Goal: Information Seeking & Learning: Learn about a topic

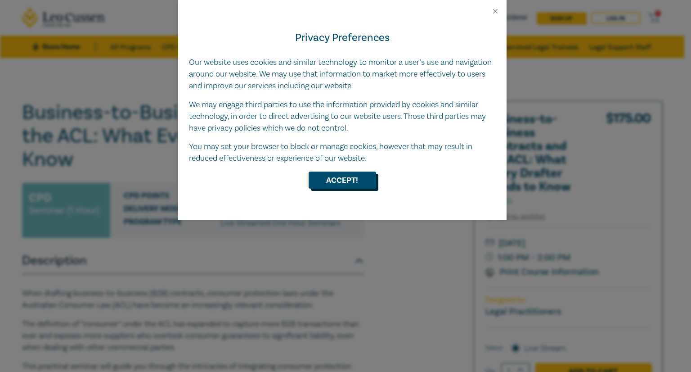
click at [354, 180] on button "Accept!" at bounding box center [342, 179] width 67 height 17
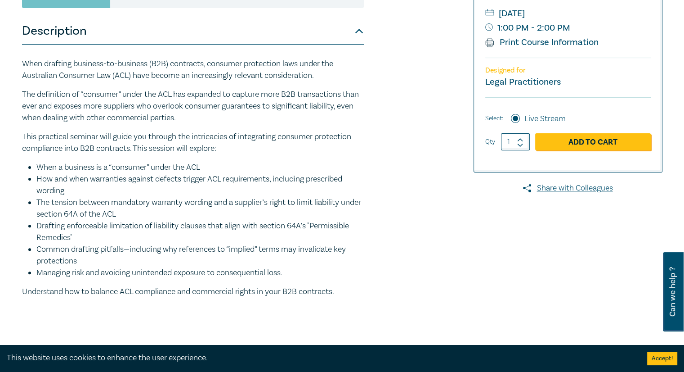
scroll to position [210, 0]
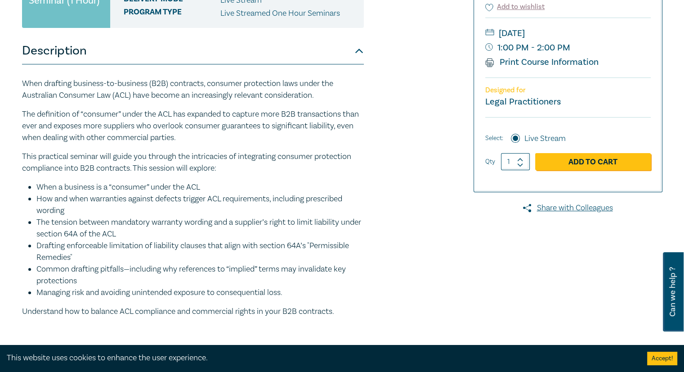
click at [206, 159] on p "This practical seminar will guide you through the intricacies of integrating co…" at bounding box center [193, 162] width 342 height 23
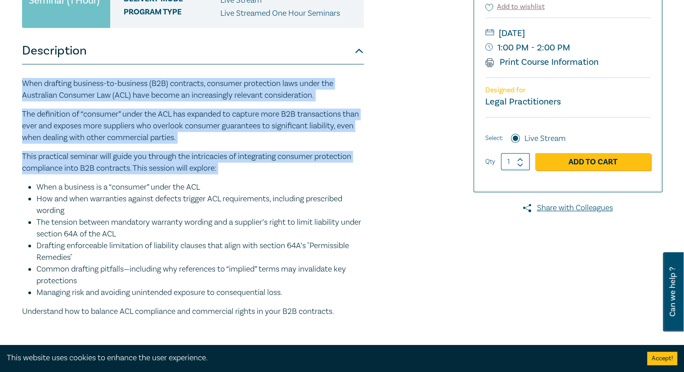
drag, startPoint x: 206, startPoint y: 159, endPoint x: 208, endPoint y: 91, distance: 67.9
click at [208, 91] on div "When drafting business-to-business (B2B) contracts, consumer protection laws un…" at bounding box center [193, 197] width 342 height 239
click at [208, 91] on p "When drafting business-to-business (B2B) contracts, consumer protection laws un…" at bounding box center [193, 89] width 342 height 23
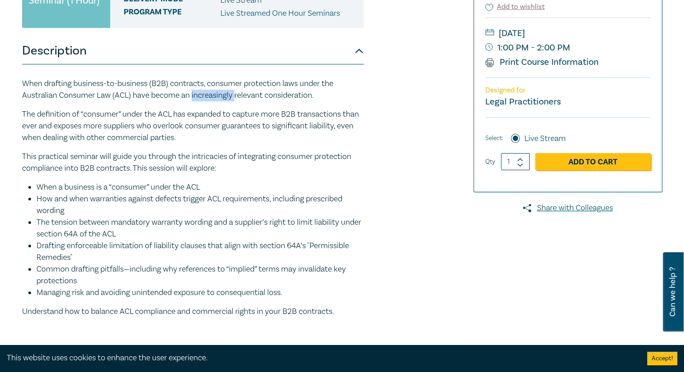
click at [208, 91] on p "When drafting business-to-business (B2B) contracts, consumer protection laws un…" at bounding box center [193, 89] width 342 height 23
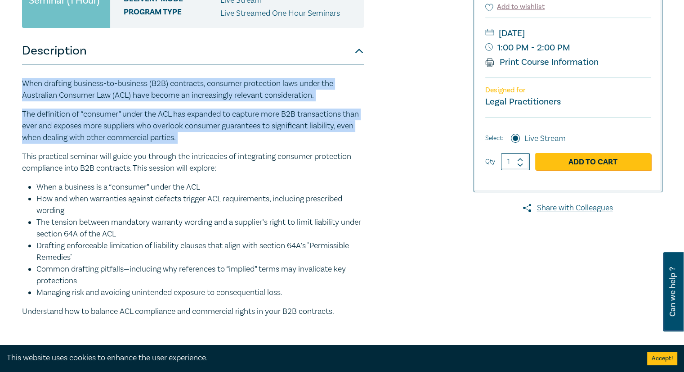
drag, startPoint x: 208, startPoint y: 91, endPoint x: 192, endPoint y: 107, distance: 22.3
click at [192, 107] on div "When drafting business-to-business (B2B) contracts, consumer protection laws un…" at bounding box center [193, 197] width 342 height 239
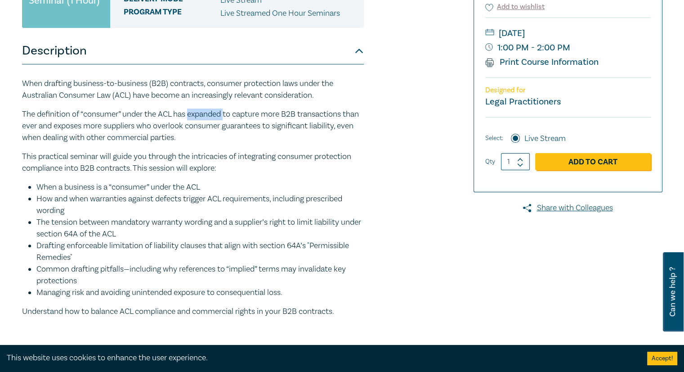
click at [192, 107] on div "When drafting business-to-business (B2B) contracts, consumer protection laws un…" at bounding box center [193, 197] width 342 height 239
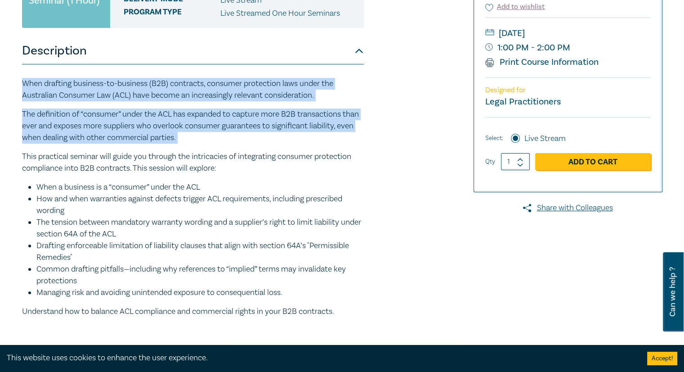
drag, startPoint x: 192, startPoint y: 107, endPoint x: 193, endPoint y: 89, distance: 18.0
click at [193, 89] on div "When drafting business-to-business (B2B) contracts, consumer protection laws un…" at bounding box center [193, 197] width 342 height 239
click at [193, 89] on p "When drafting business-to-business (B2B) contracts, consumer protection laws un…" at bounding box center [193, 89] width 342 height 23
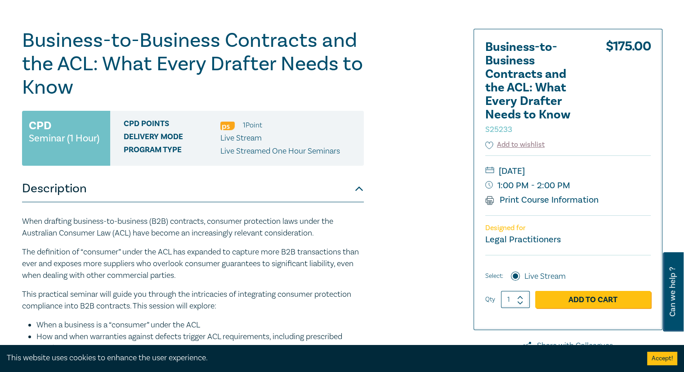
scroll to position [0, 0]
